Goal: Task Accomplishment & Management: Complete application form

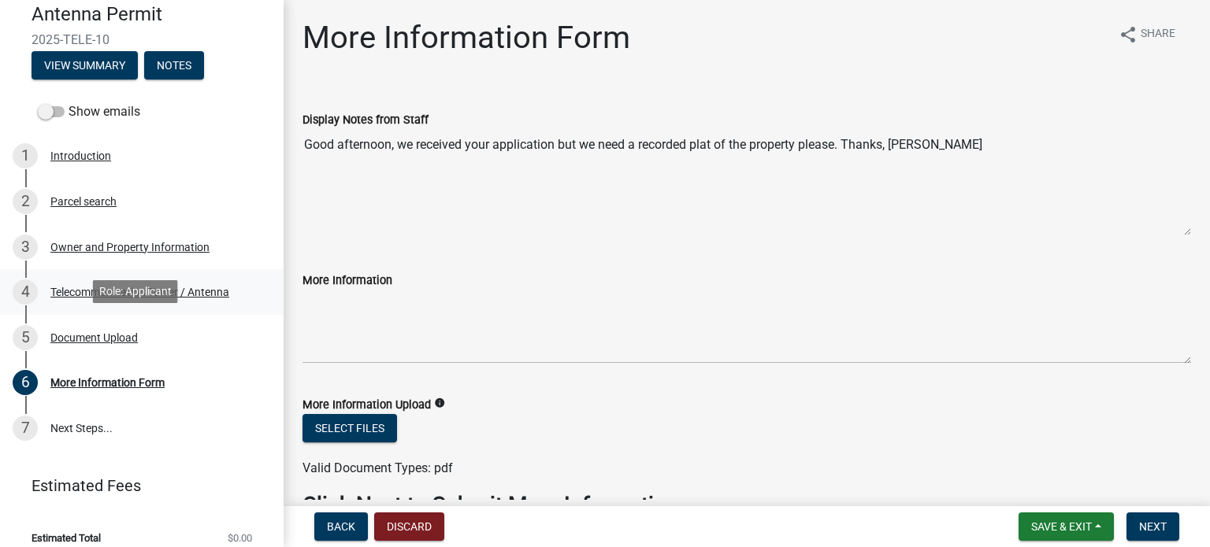
scroll to position [158, 0]
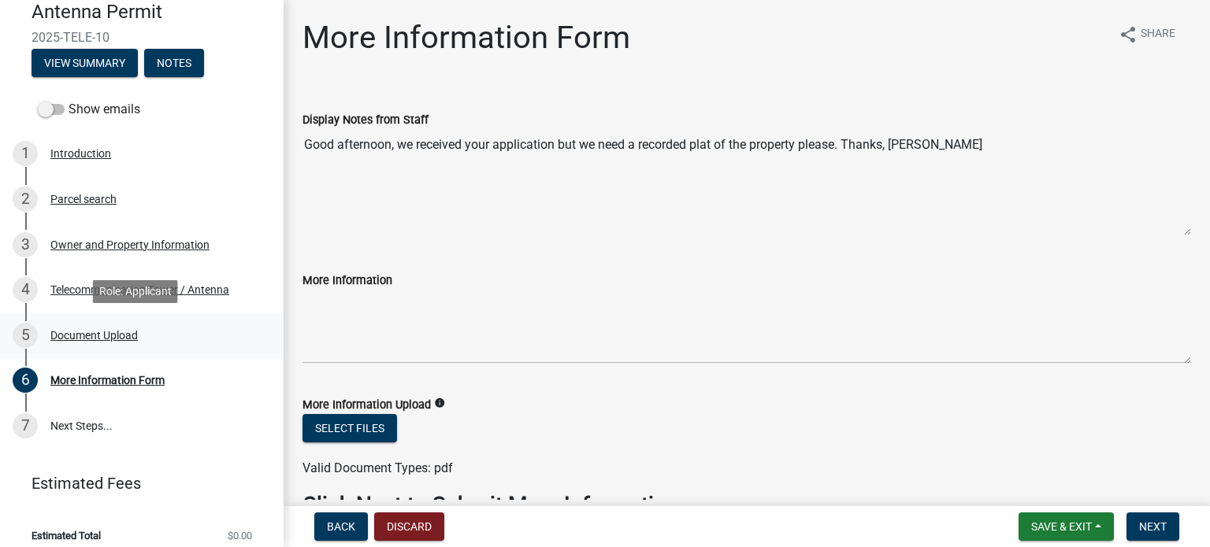
click at [131, 325] on div "5 Document Upload" at bounding box center [136, 335] width 246 height 25
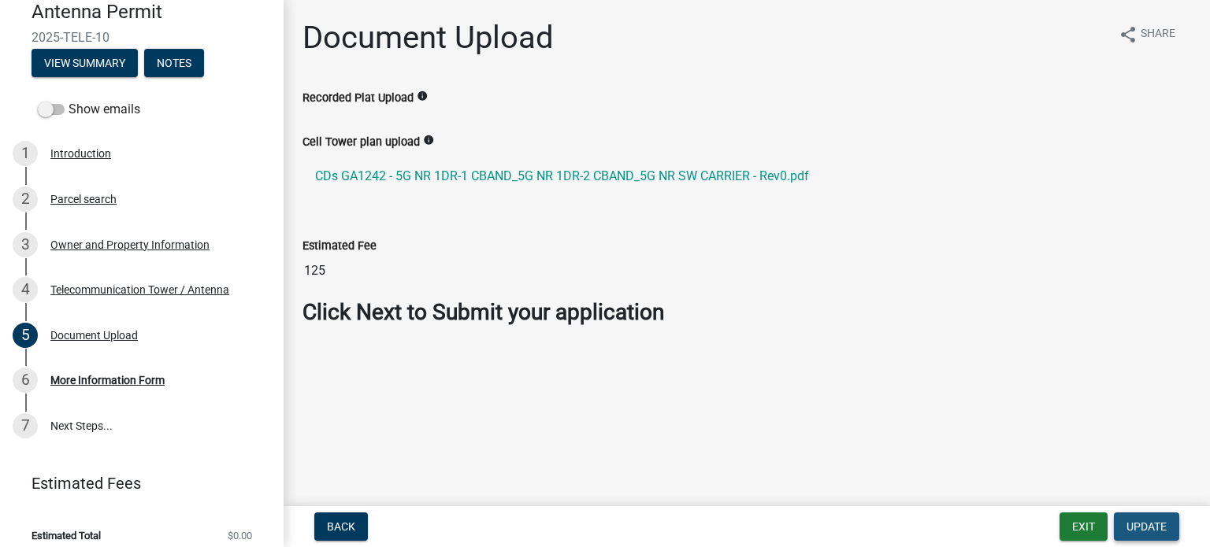
click at [1144, 528] on span "Update" at bounding box center [1146, 527] width 40 height 13
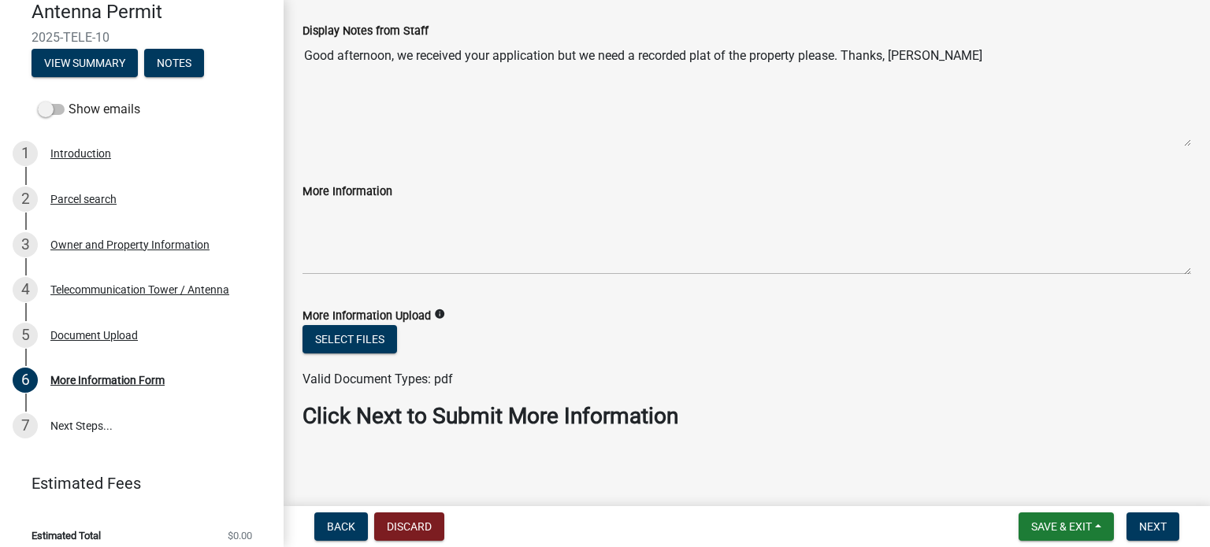
scroll to position [91, 0]
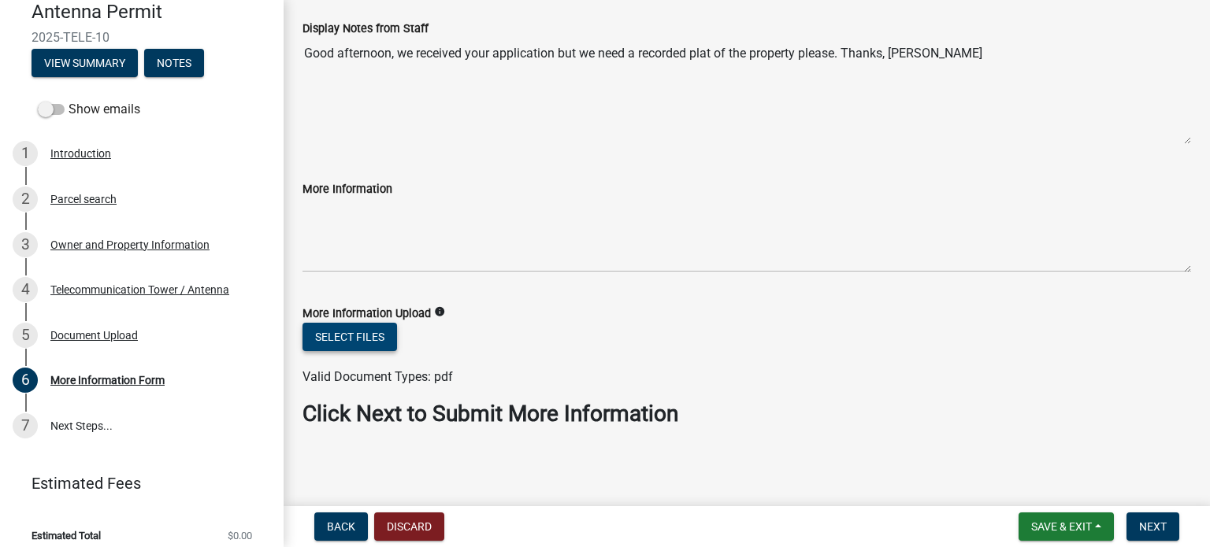
click at [369, 333] on button "Select files" at bounding box center [349, 337] width 95 height 28
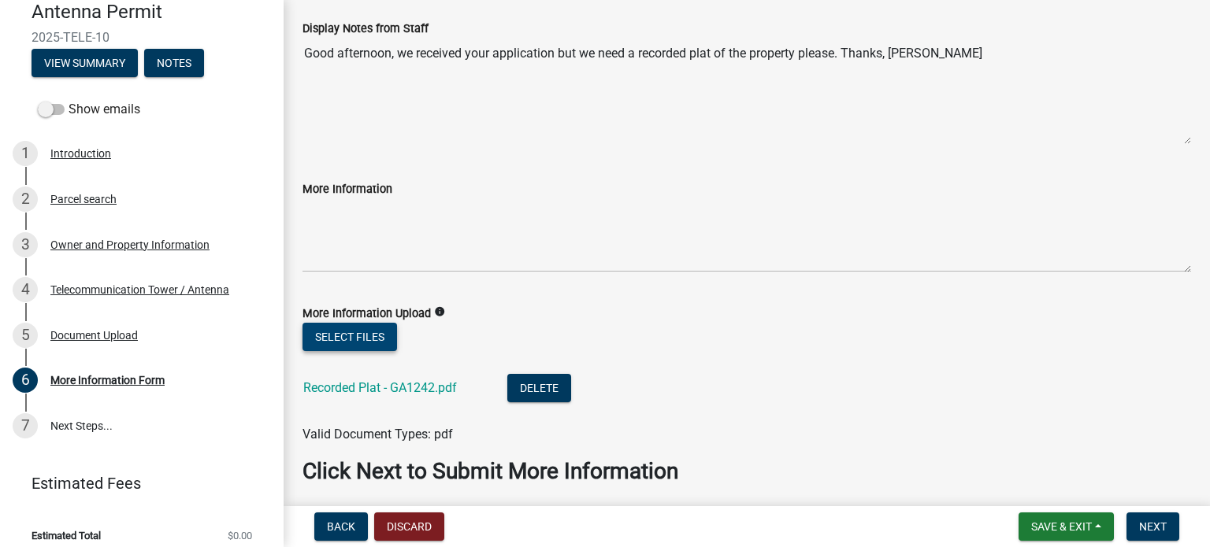
click at [365, 337] on button "Select files" at bounding box center [349, 337] width 95 height 28
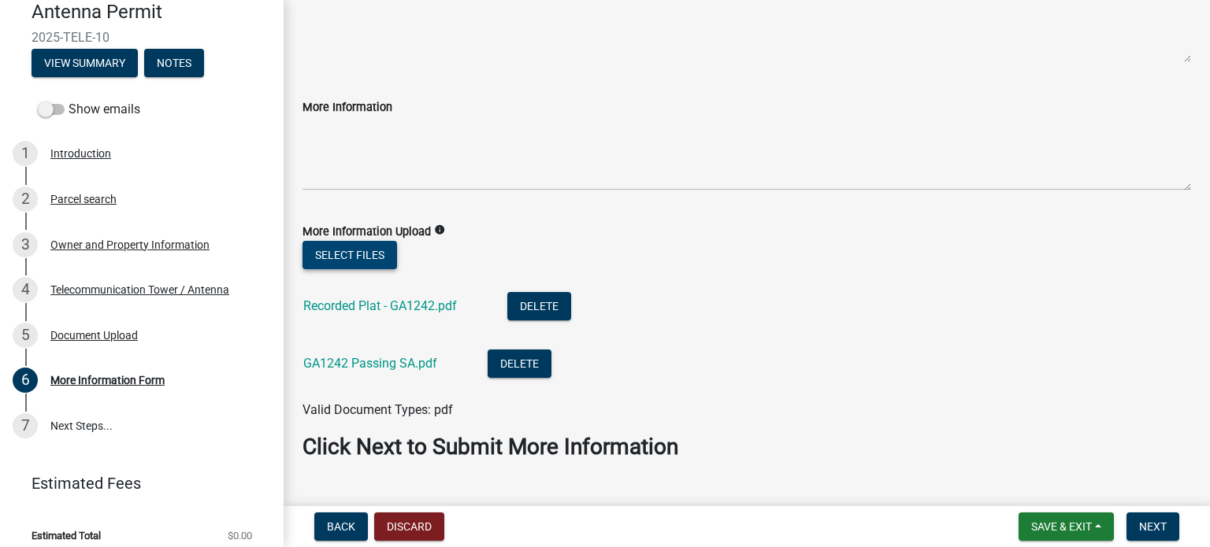
scroll to position [207, 0]
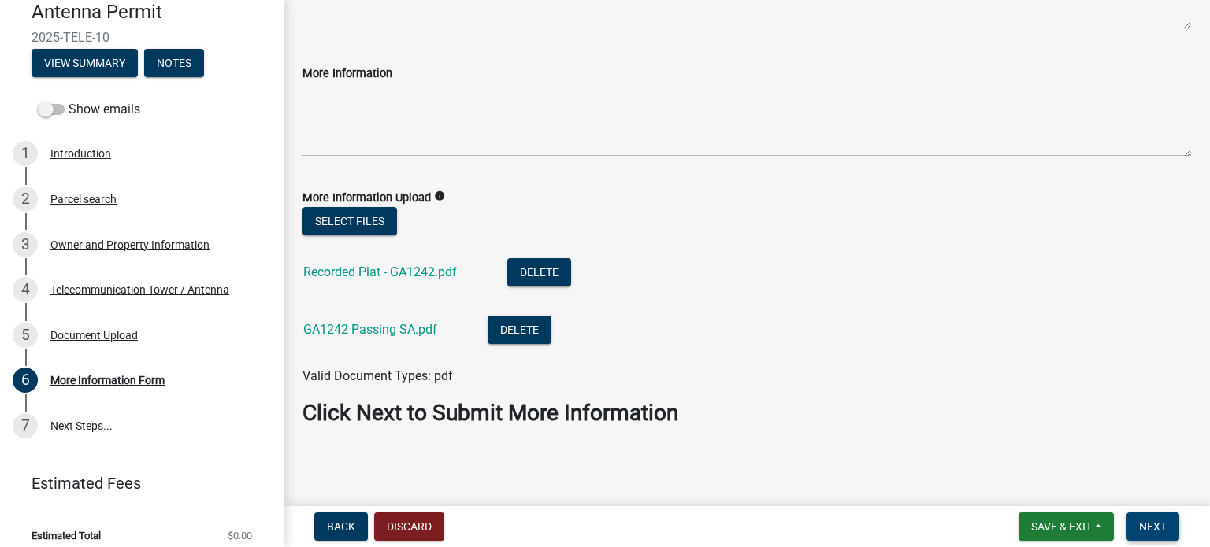
click at [1160, 525] on span "Next" at bounding box center [1153, 527] width 28 height 13
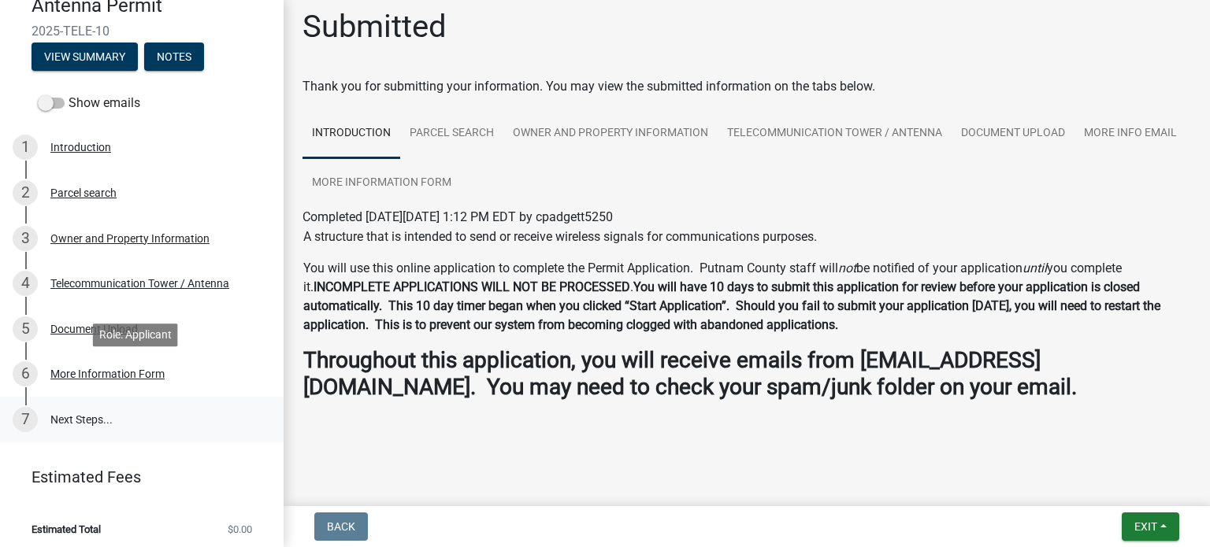
scroll to position [170, 0]
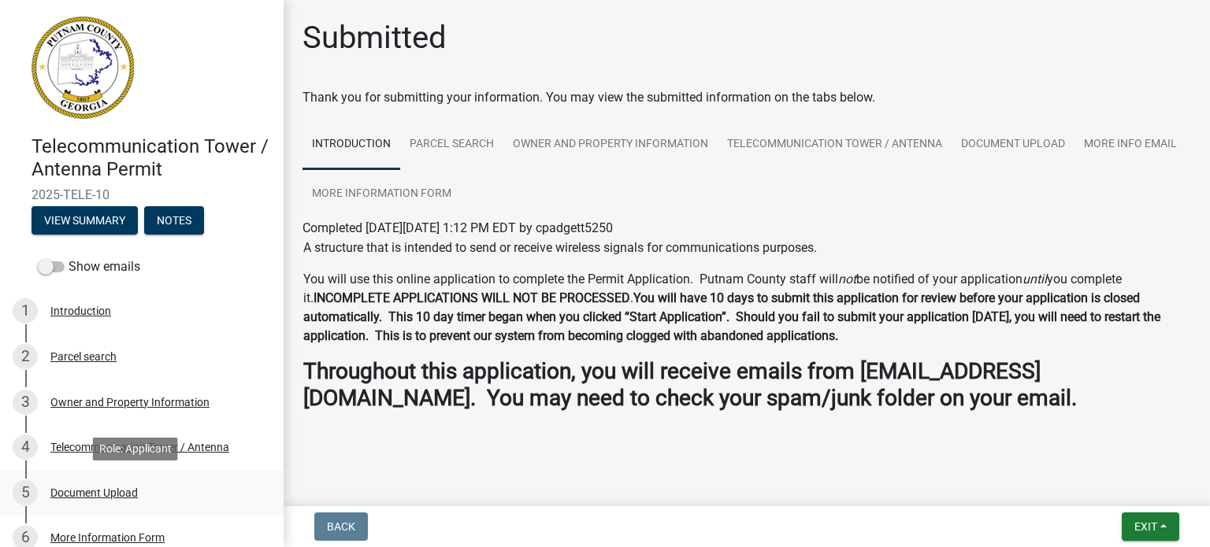
click at [123, 497] on div "Document Upload" at bounding box center [93, 493] width 87 height 11
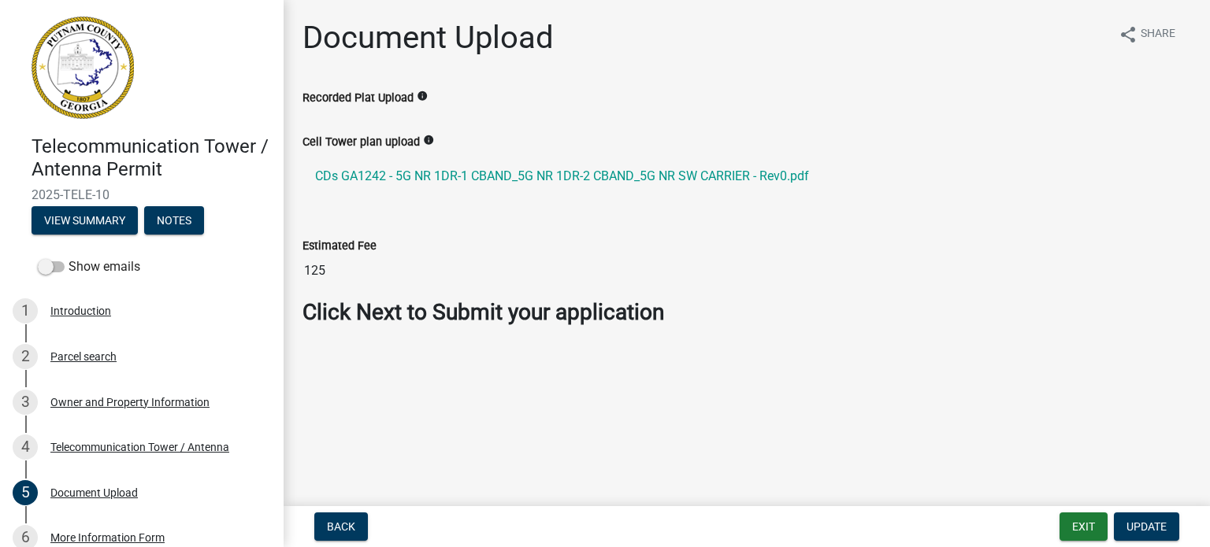
click at [403, 97] on label "Recorded Plat Upload" at bounding box center [357, 98] width 111 height 11
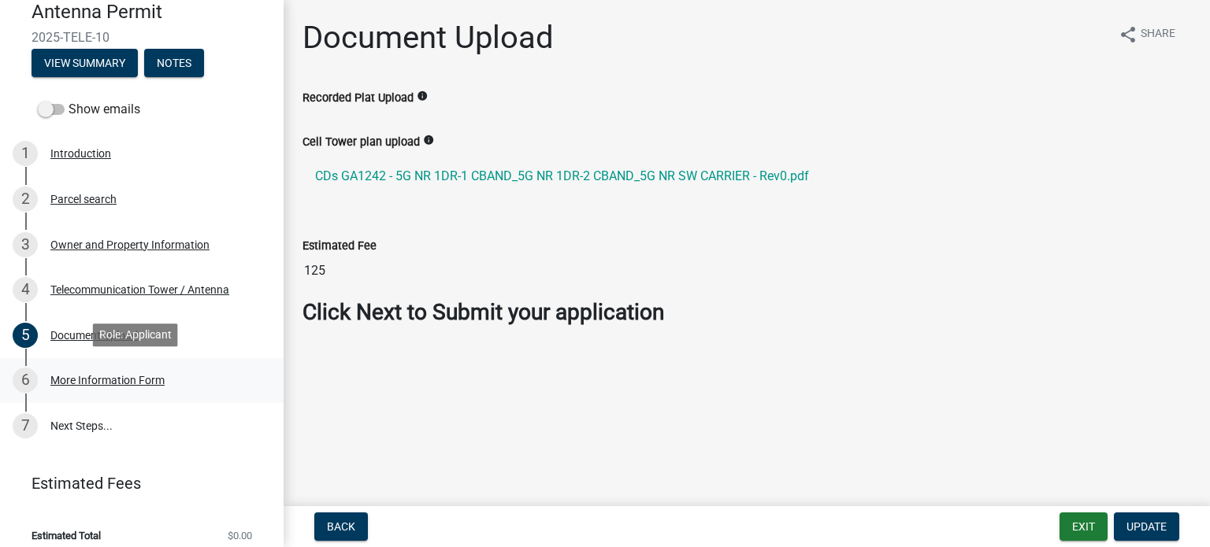
scroll to position [170, 0]
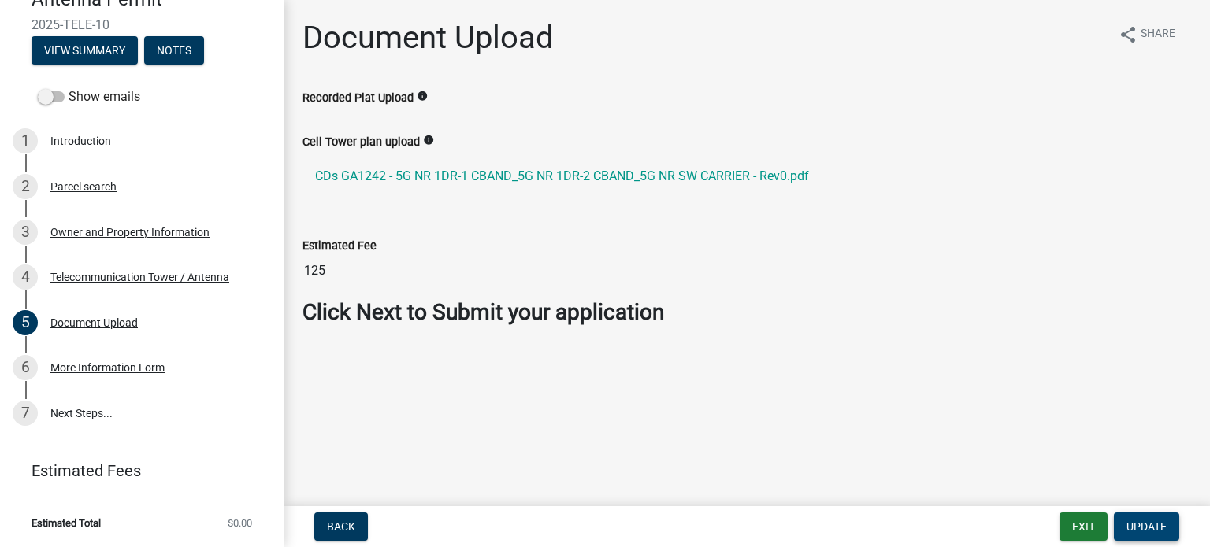
click at [1151, 531] on span "Update" at bounding box center [1146, 527] width 40 height 13
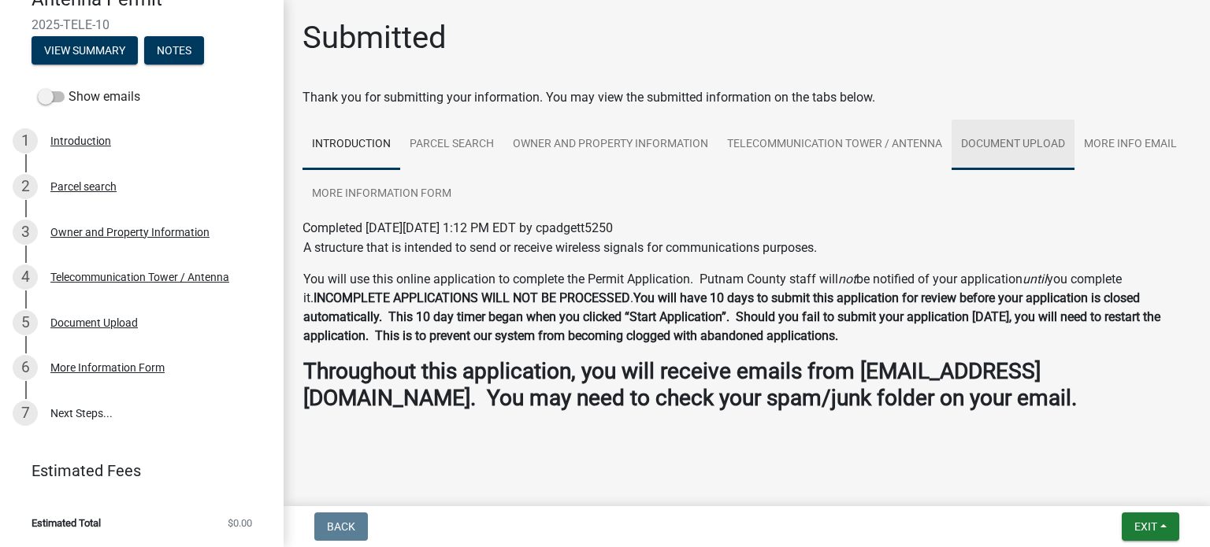
click at [1033, 145] on link "Document Upload" at bounding box center [1012, 145] width 123 height 50
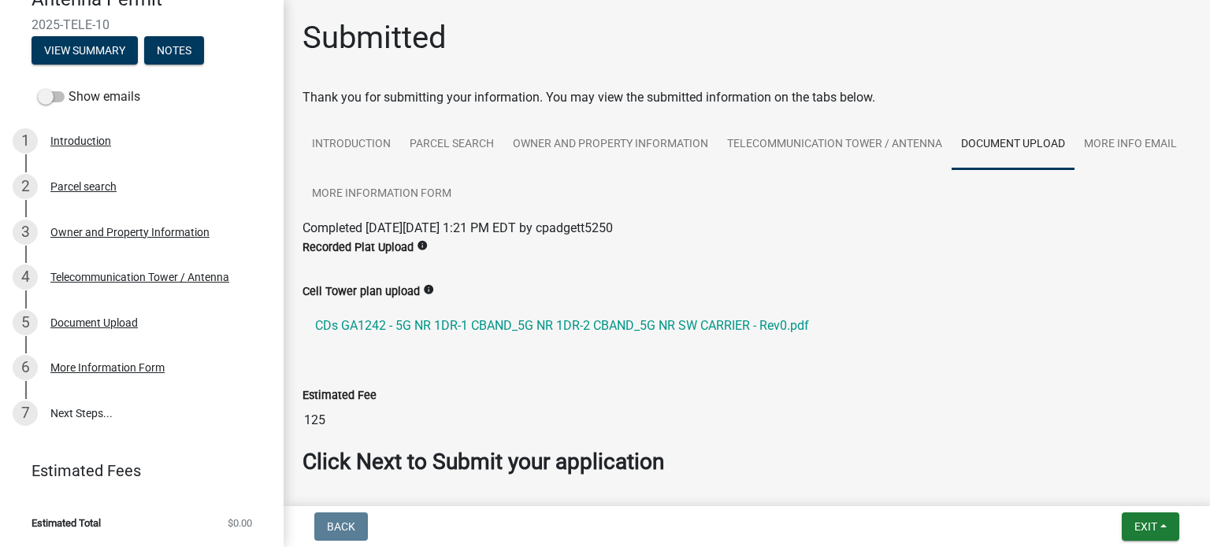
click at [391, 247] on label "Recorded Plat Upload" at bounding box center [357, 248] width 111 height 11
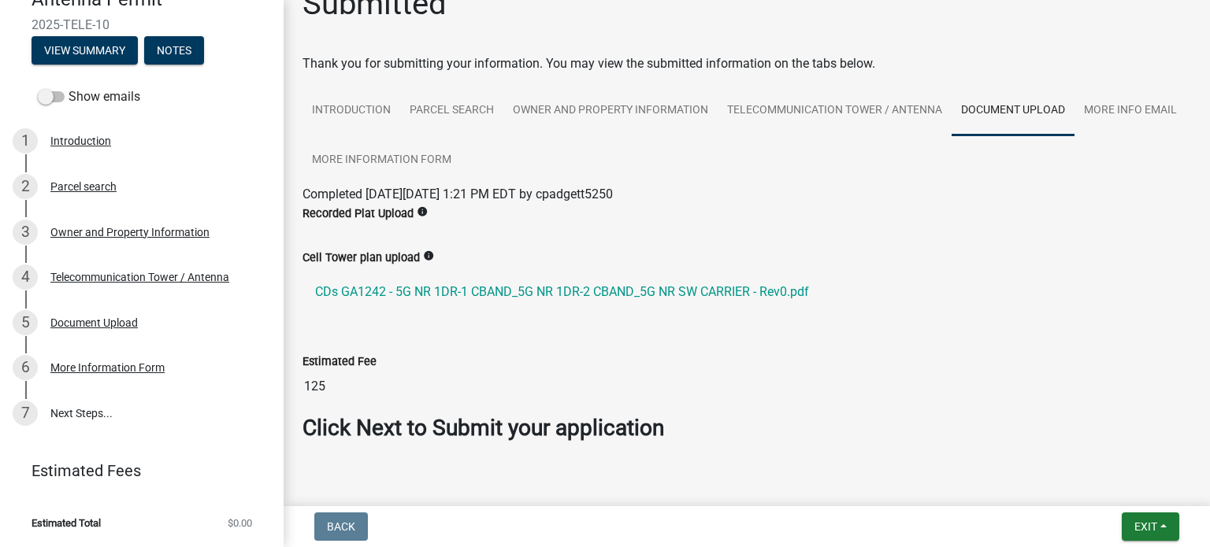
scroll to position [68, 0]
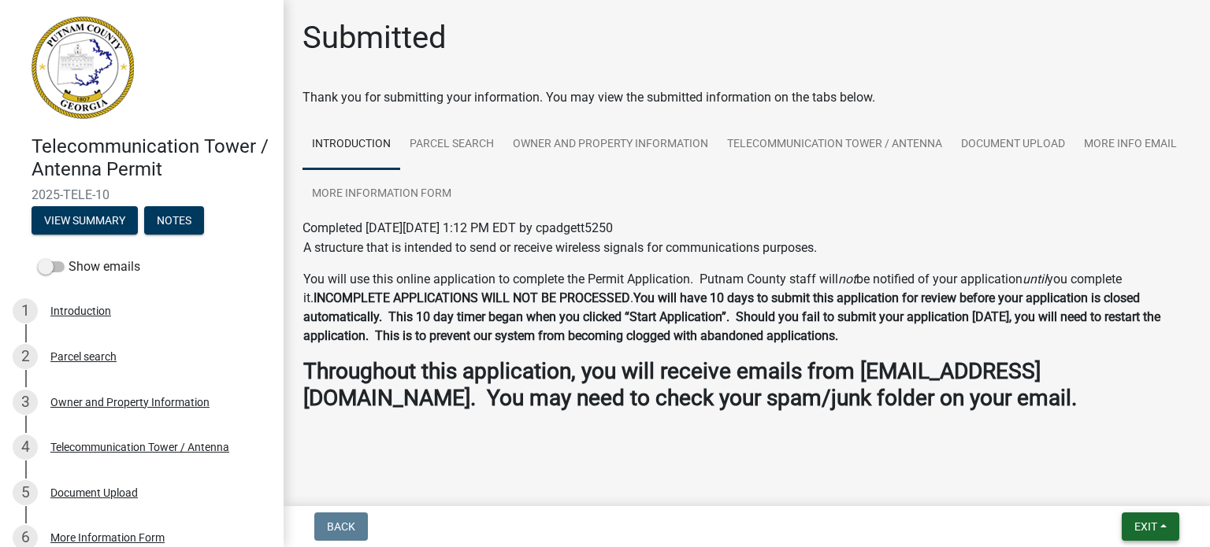
click at [1156, 522] on span "Exit" at bounding box center [1145, 527] width 23 height 13
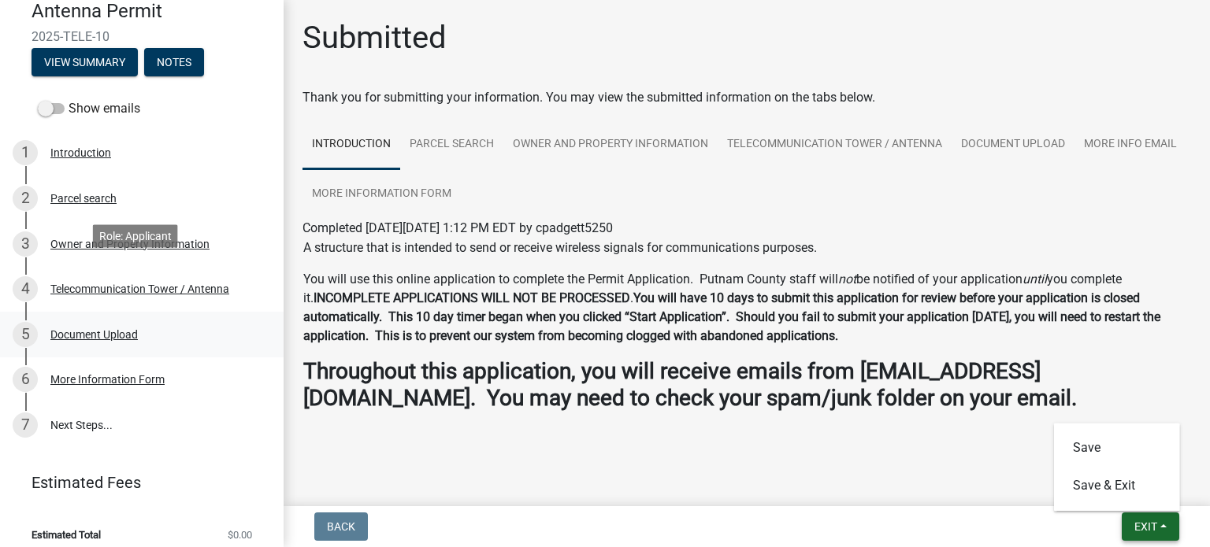
scroll to position [170, 0]
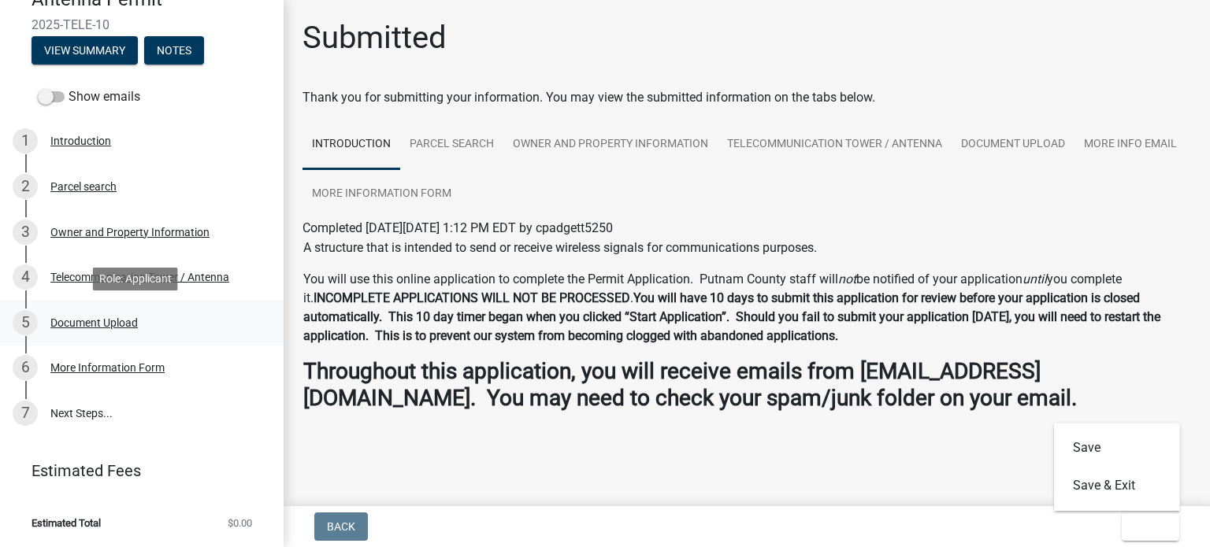
click at [78, 333] on div "5 Document Upload" at bounding box center [136, 322] width 246 height 25
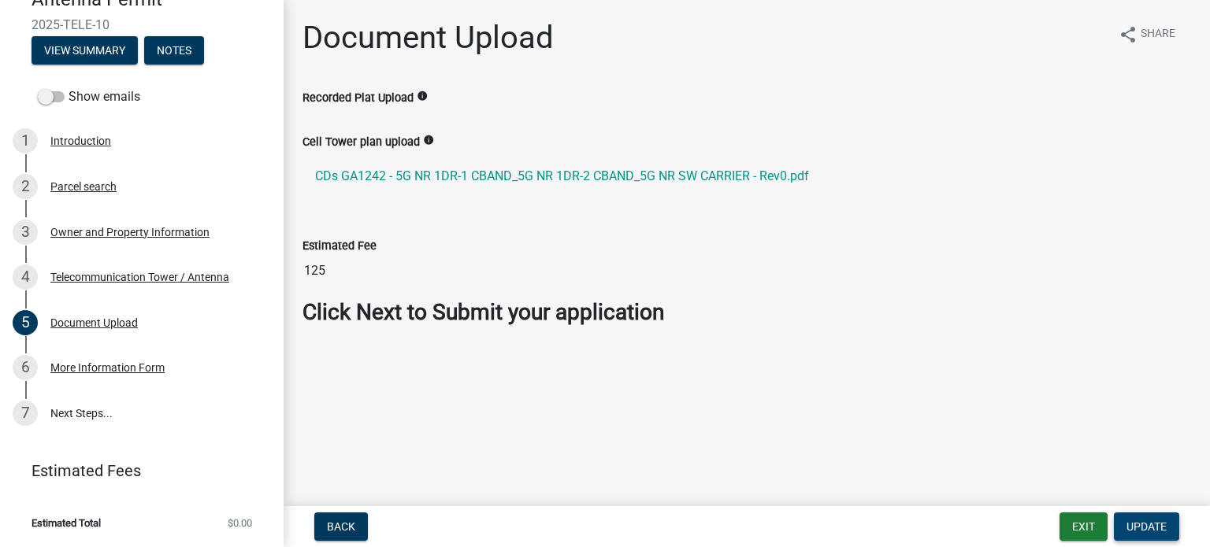
click at [1163, 528] on span "Update" at bounding box center [1146, 527] width 40 height 13
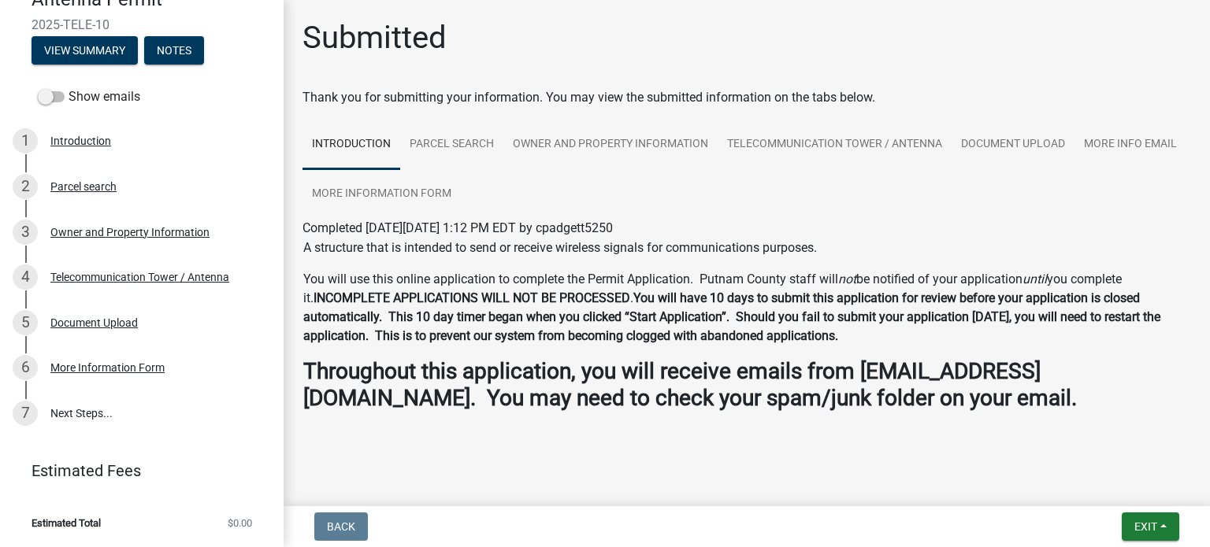
scroll to position [11, 0]
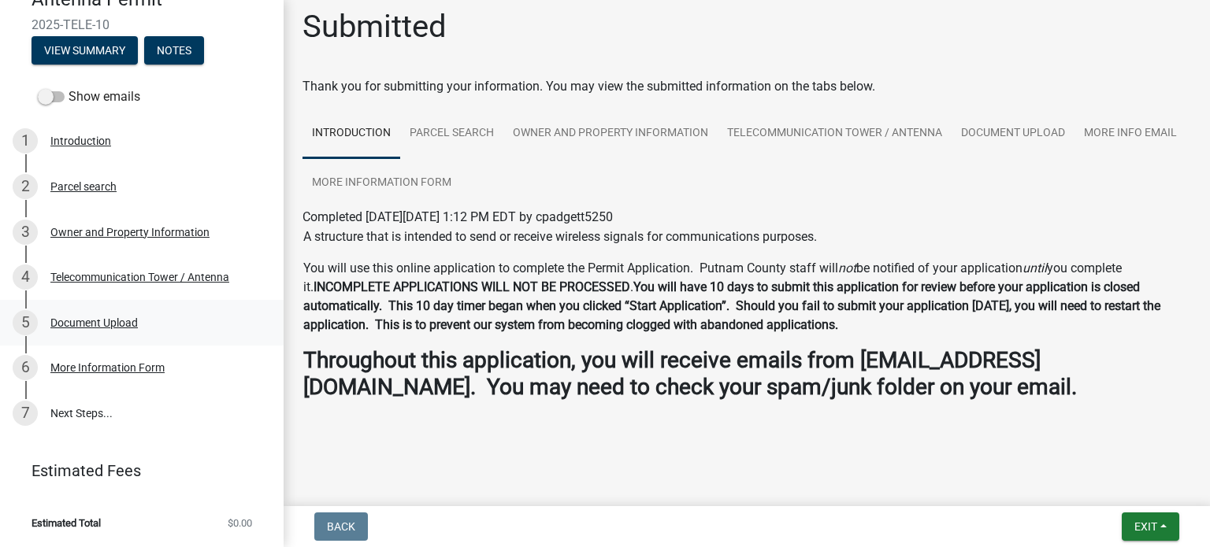
click at [102, 328] on div "Document Upload" at bounding box center [93, 322] width 87 height 11
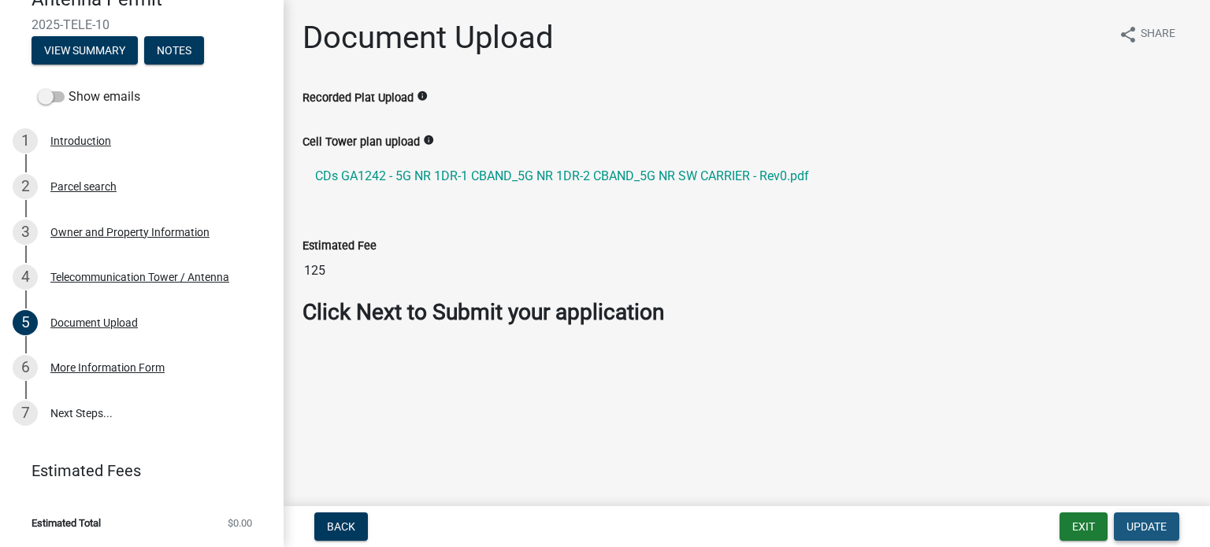
click at [1148, 522] on span "Update" at bounding box center [1146, 527] width 40 height 13
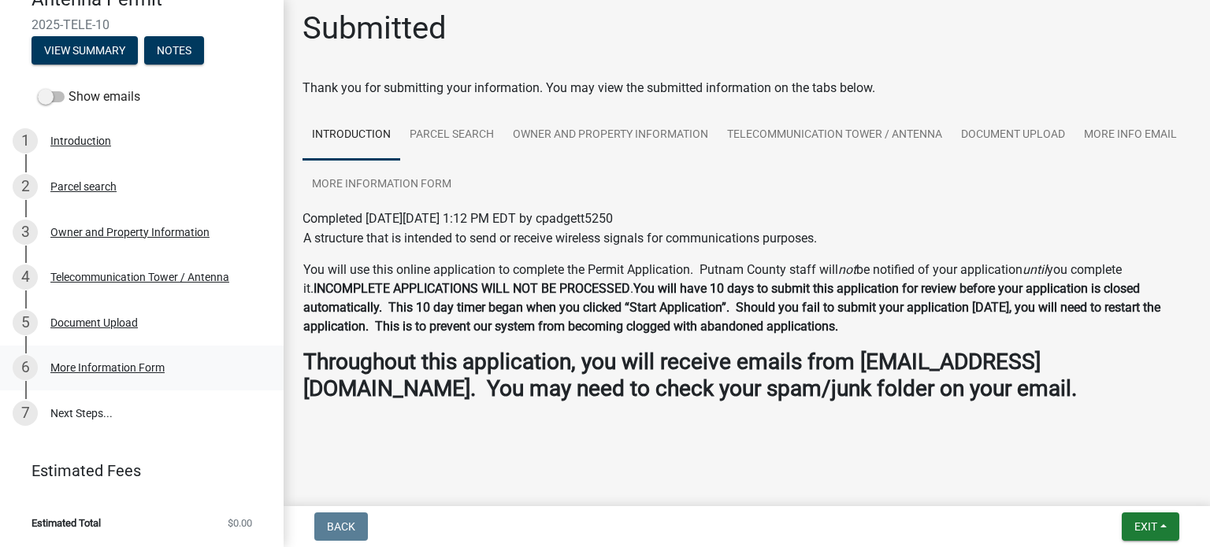
scroll to position [11, 0]
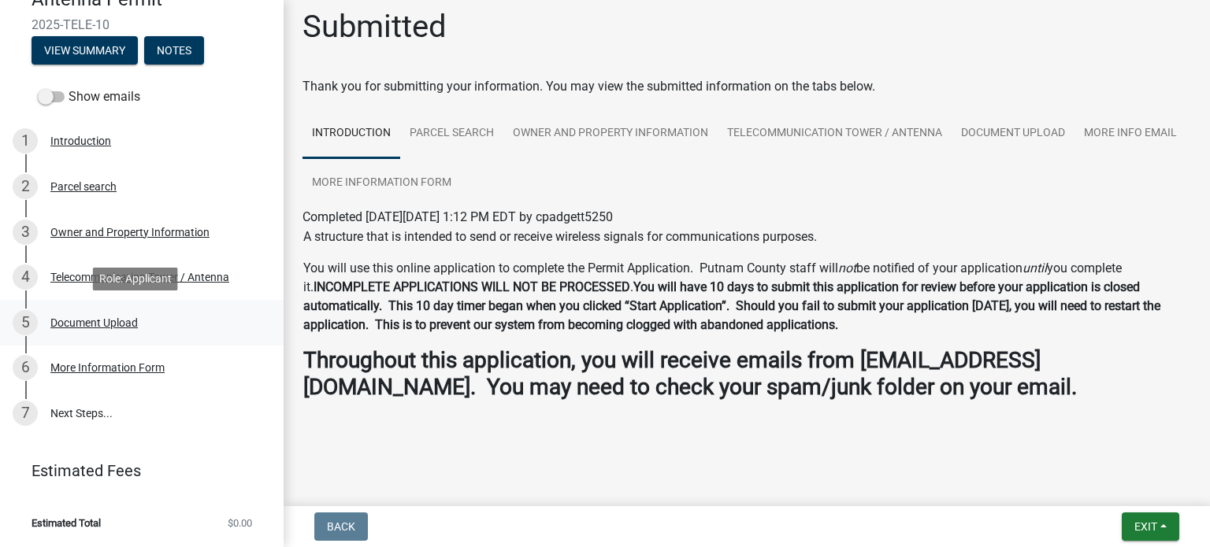
click at [101, 317] on div "Document Upload" at bounding box center [93, 322] width 87 height 11
